Goal: Information Seeking & Learning: Learn about a topic

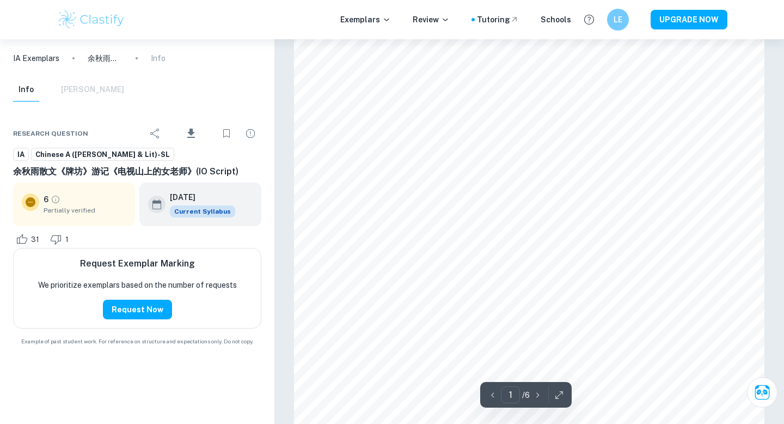
scroll to position [123, 0]
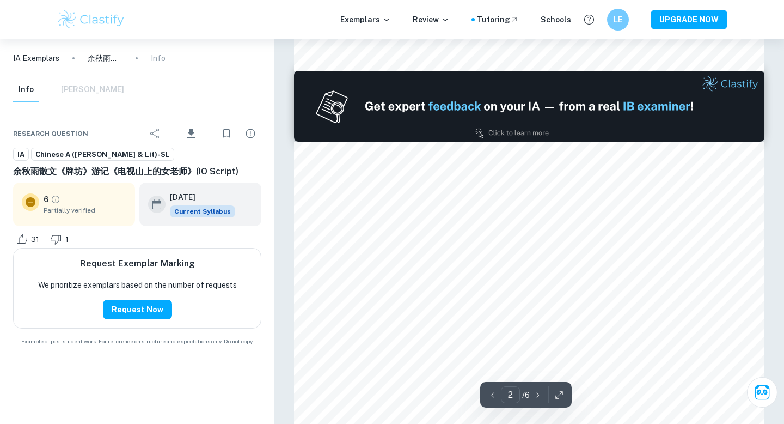
type input "1"
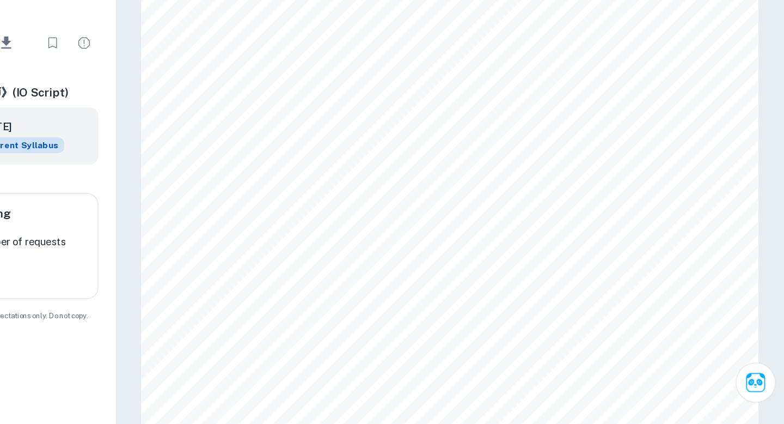
scroll to position [72, 0]
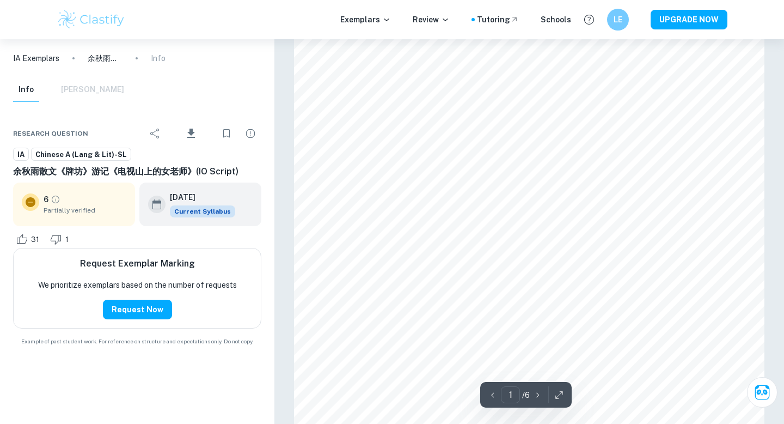
click at [41, 57] on p "IA Exemplars" at bounding box center [36, 58] width 46 height 12
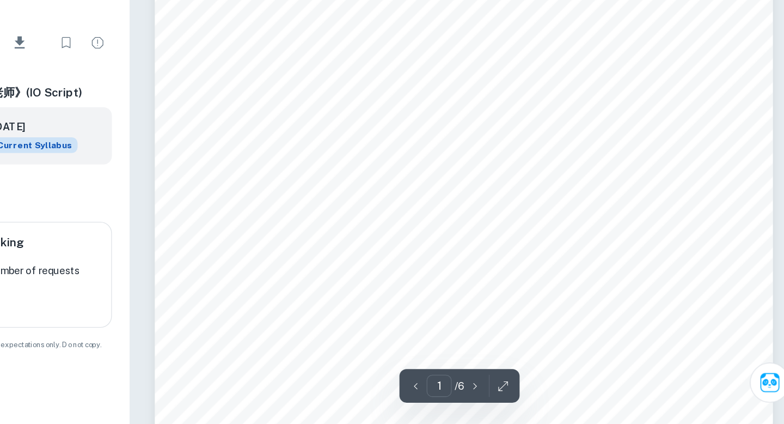
scroll to position [94, 0]
